Goal: Information Seeking & Learning: Learn about a topic

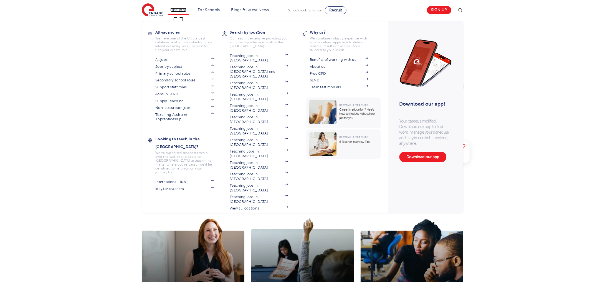
click at [185, 11] on link "Find jobs" at bounding box center [178, 10] width 16 height 4
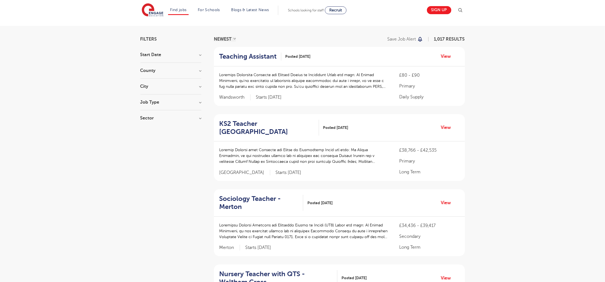
scroll to position [33, 0]
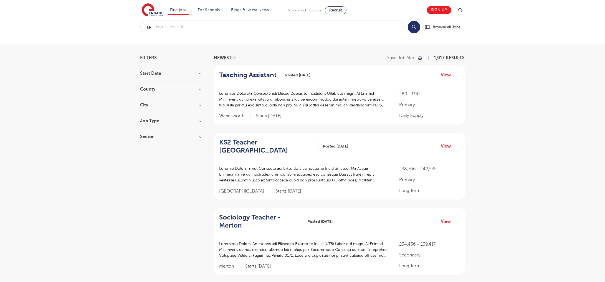
scroll to position [3, 0]
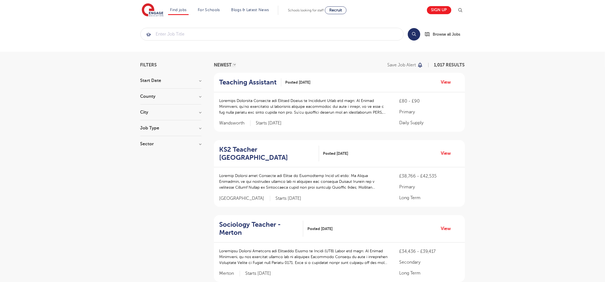
click at [445, 77] on div "Teaching Assistant Posted [DATE] View" at bounding box center [339, 82] width 251 height 19
click at [445, 79] on link "View" at bounding box center [448, 82] width 14 height 7
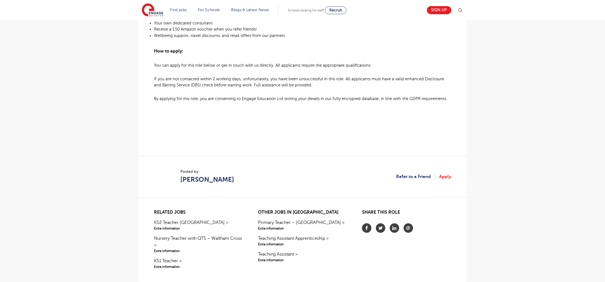
scroll to position [430, 0]
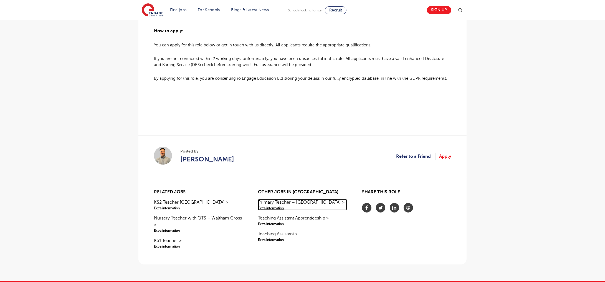
click at [327, 204] on link "Primary Teacher – [GEOGRAPHIC_DATA] > Extra information" at bounding box center [302, 205] width 89 height 12
